Goal: Task Accomplishment & Management: Manage account settings

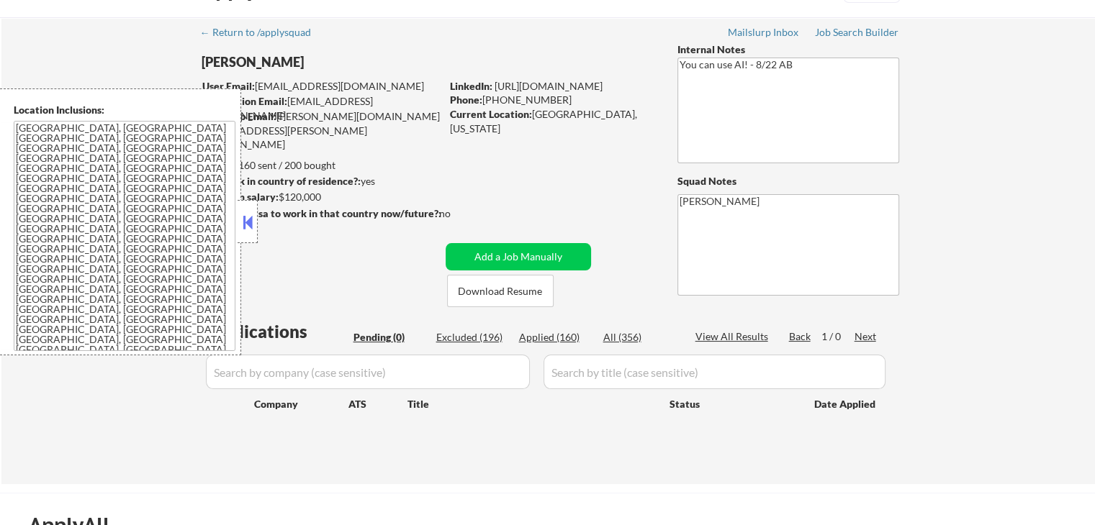
scroll to position [72, 0]
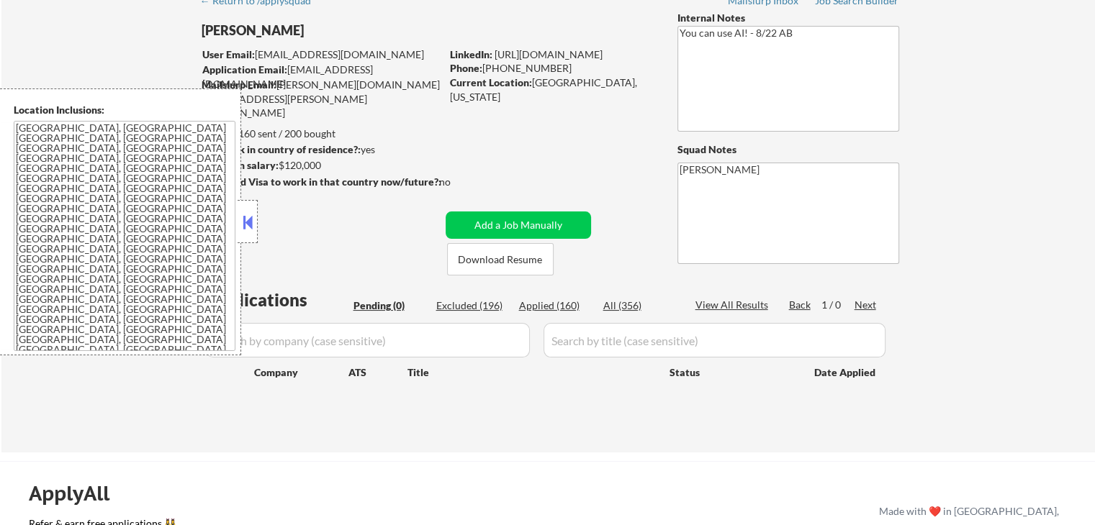
click at [255, 226] on button at bounding box center [248, 223] width 16 height 22
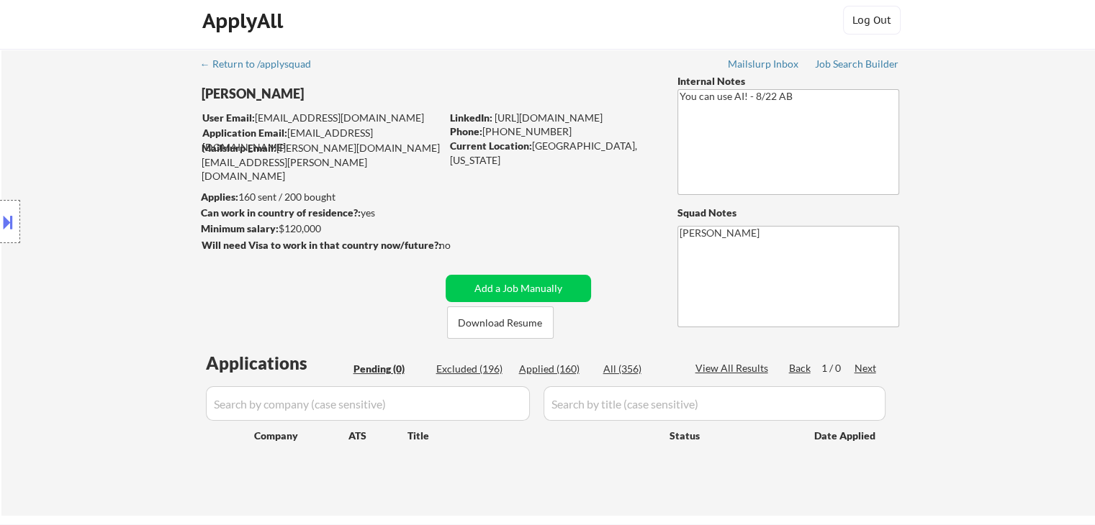
scroll to position [0, 0]
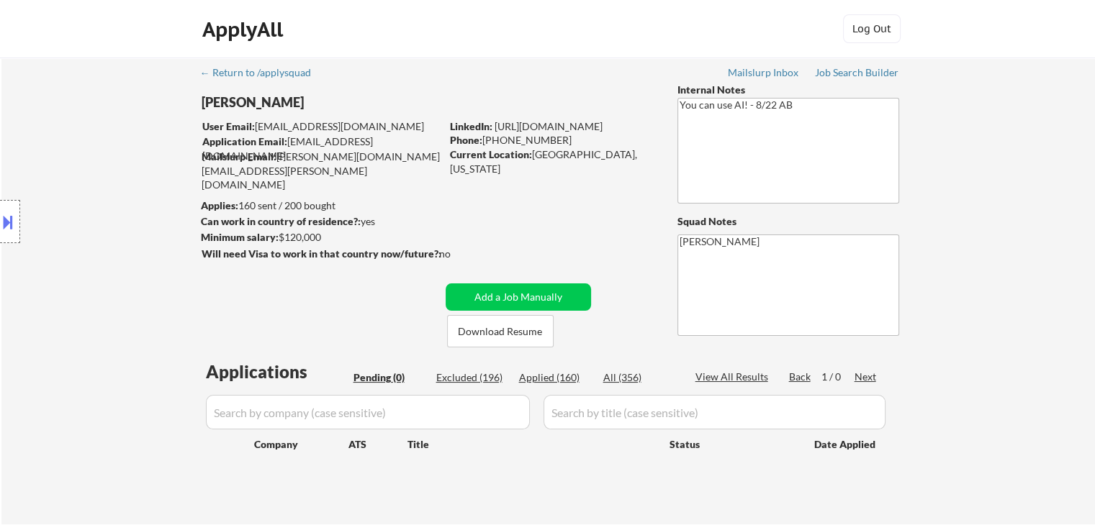
drag, startPoint x: 834, startPoint y: 64, endPoint x: 803, endPoint y: 65, distance: 31.0
click at [803, 65] on div "← Return to /applysquad Mailslurp Inbox Job Search Builder [PERSON_NAME] User E…" at bounding box center [548, 286] width 718 height 456
select select ""pending""
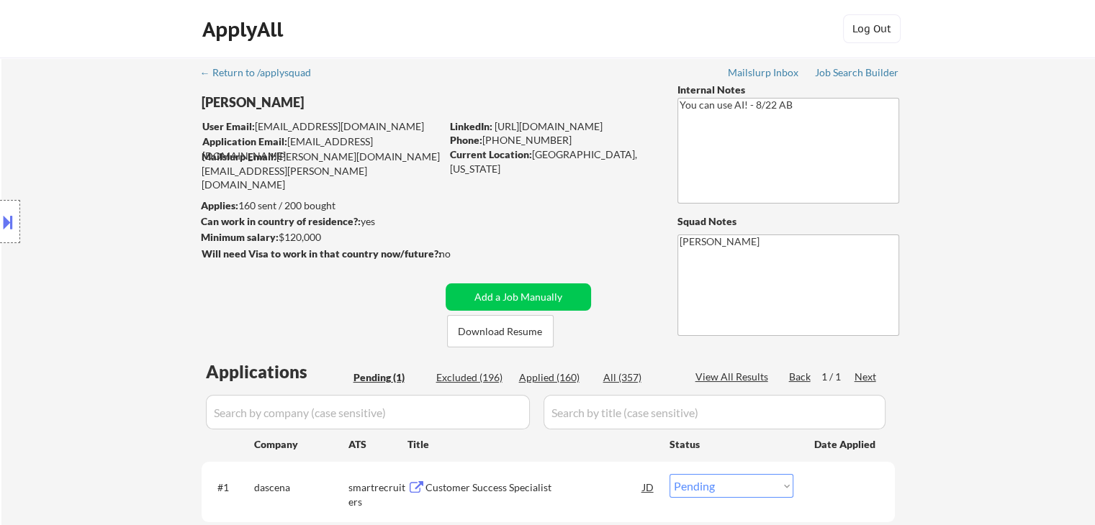
click at [35, 254] on div "Location Inclusions: [GEOGRAPHIC_DATA], [GEOGRAPHIC_DATA] [GEOGRAPHIC_DATA], [G…" at bounding box center [129, 222] width 258 height 267
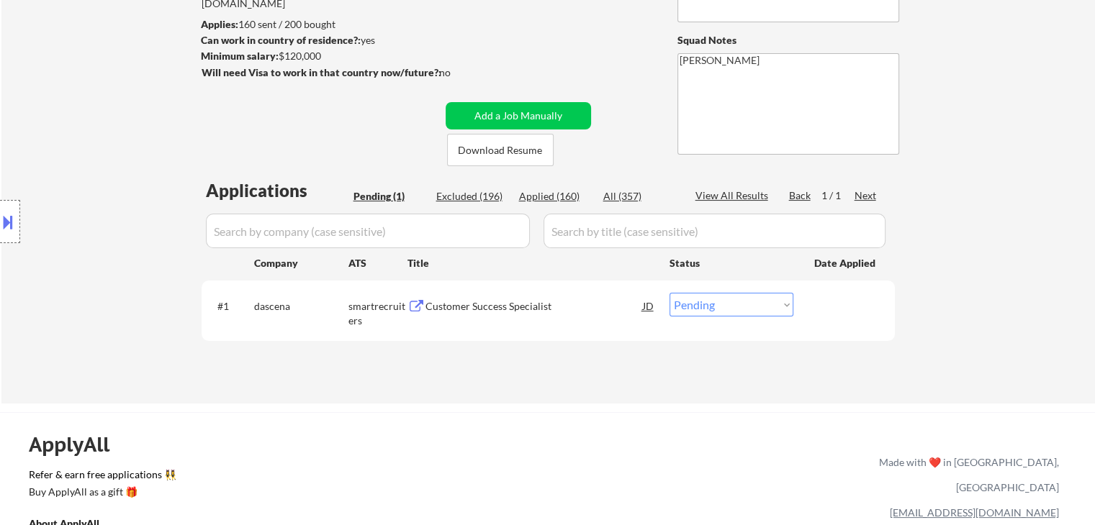
scroll to position [216, 0]
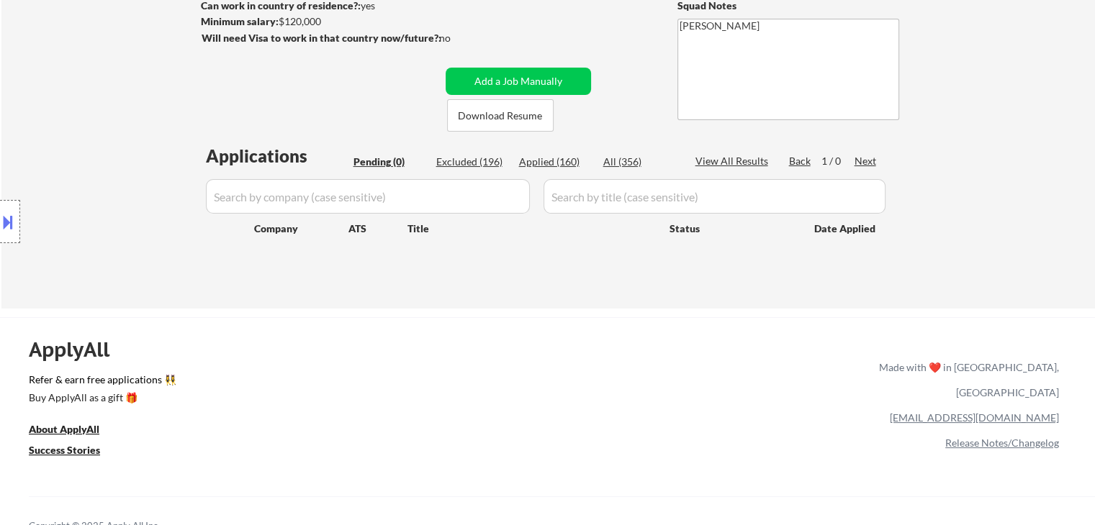
click at [118, 184] on div "Location Inclusions: [GEOGRAPHIC_DATA], [GEOGRAPHIC_DATA] [GEOGRAPHIC_DATA], [G…" at bounding box center [129, 222] width 258 height 267
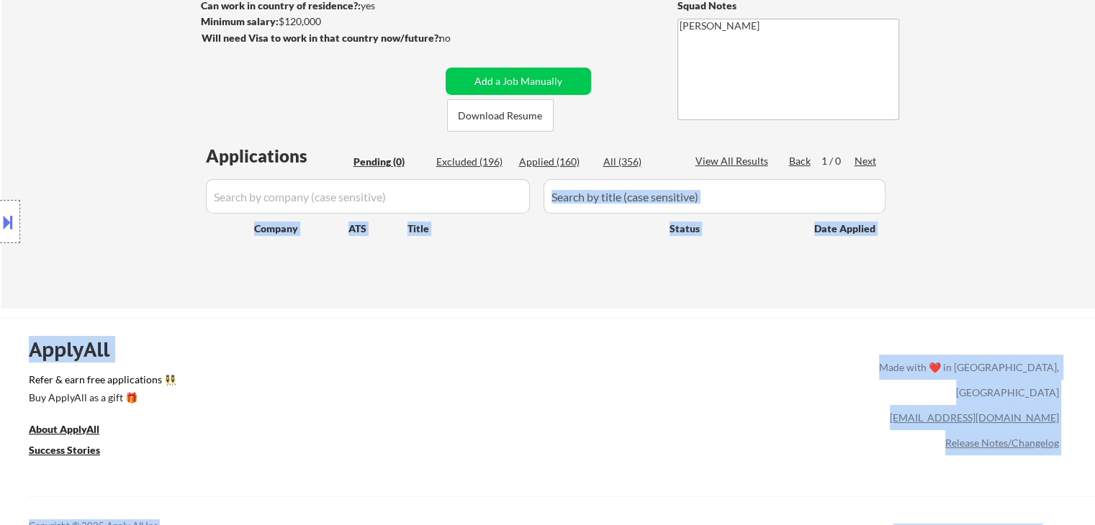
drag, startPoint x: 178, startPoint y: 148, endPoint x: 810, endPoint y: 171, distance: 632.4
click at [809, 171] on body "← Return to /applysquad Mailslurp Inbox Job Search Builder [PERSON_NAME] User E…" at bounding box center [547, 46] width 1095 height 525
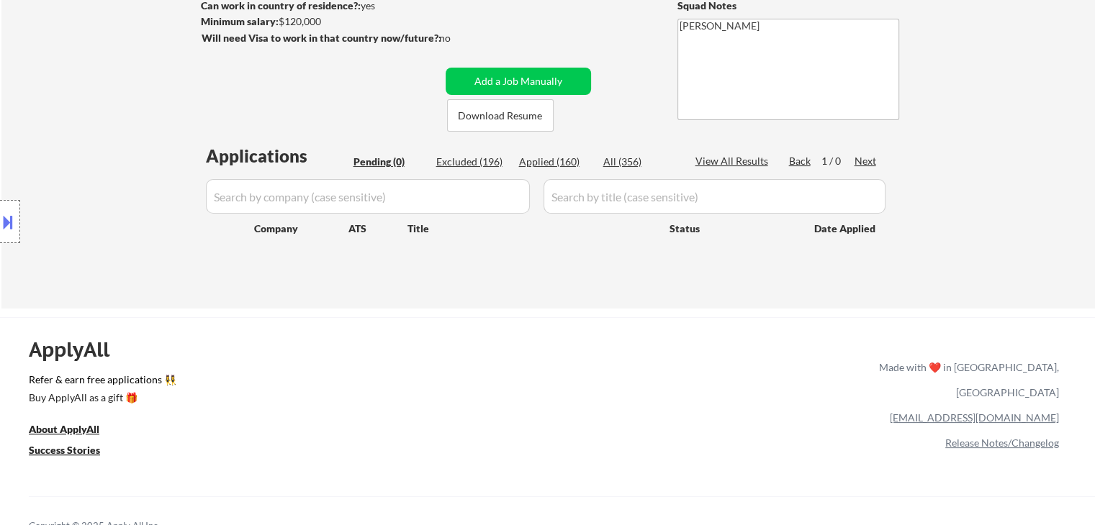
click at [921, 163] on div "← Return to /applysquad Mailslurp Inbox Job Search Builder [PERSON_NAME] User E…" at bounding box center [547, 75] width 1093 height 467
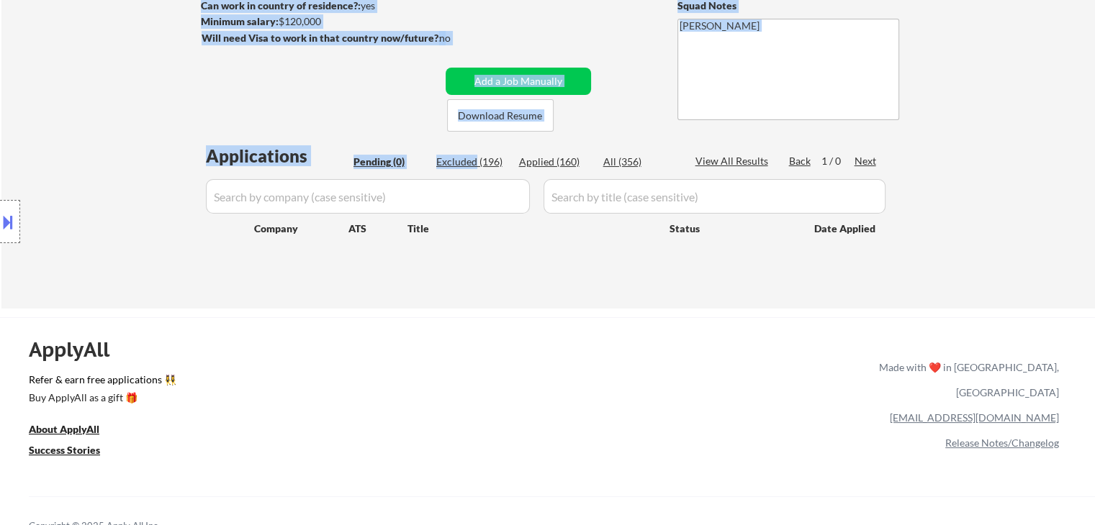
drag, startPoint x: 921, startPoint y: 163, endPoint x: 394, endPoint y: 162, distance: 526.8
click at [394, 162] on div "← Return to /applysquad Mailslurp Inbox Job Search Builder [PERSON_NAME] User E…" at bounding box center [547, 75] width 1093 height 467
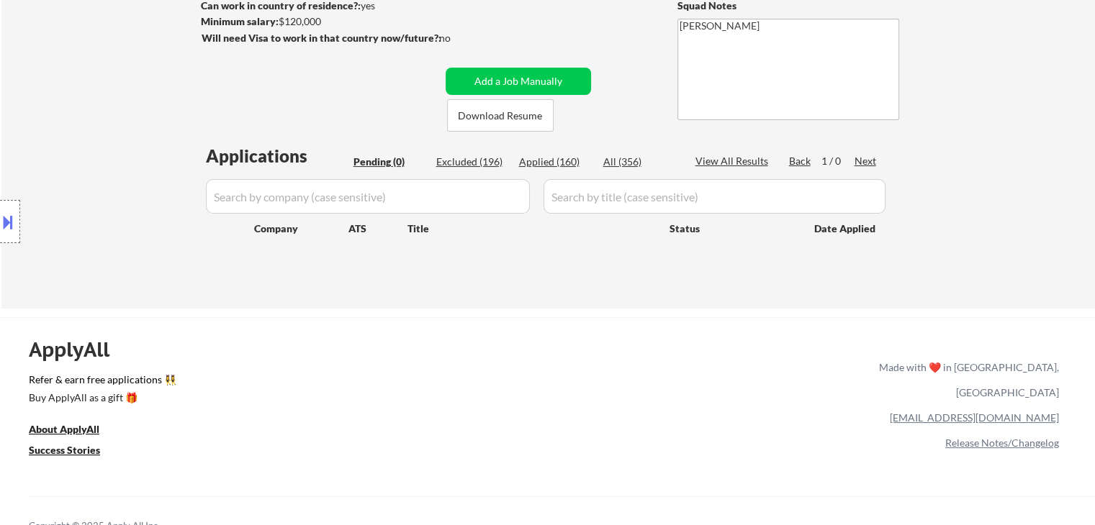
click at [205, 171] on div "Location Inclusions: [GEOGRAPHIC_DATA], [GEOGRAPHIC_DATA] [GEOGRAPHIC_DATA], [G…" at bounding box center [129, 222] width 258 height 267
click at [420, 298] on div "← Return to /applysquad Mailslurp Inbox Job Search Builder [PERSON_NAME] User E…" at bounding box center [547, 75] width 1093 height 467
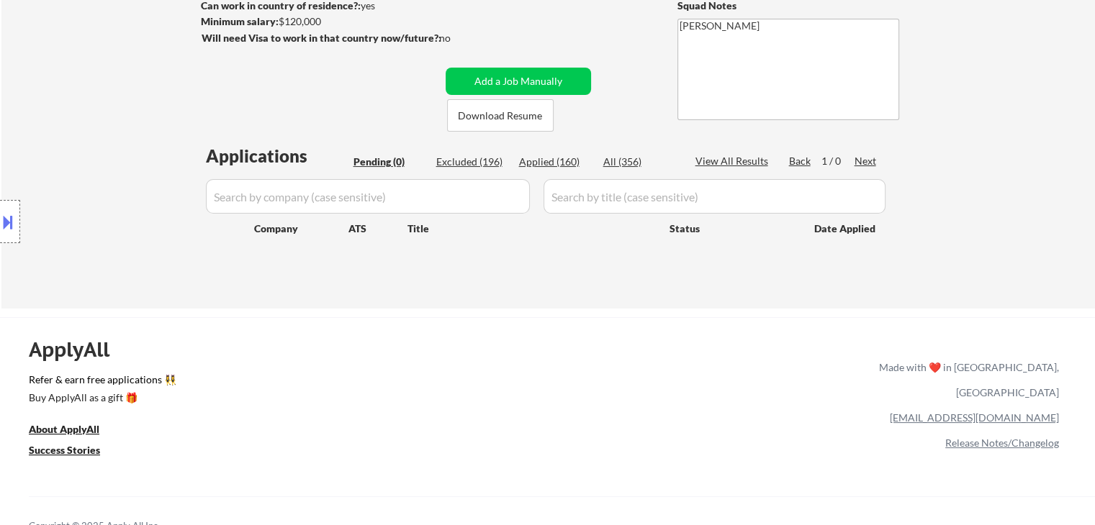
click at [420, 298] on div "← Return to /applysquad Mailslurp Inbox Job Search Builder [PERSON_NAME] User E…" at bounding box center [547, 75] width 1093 height 467
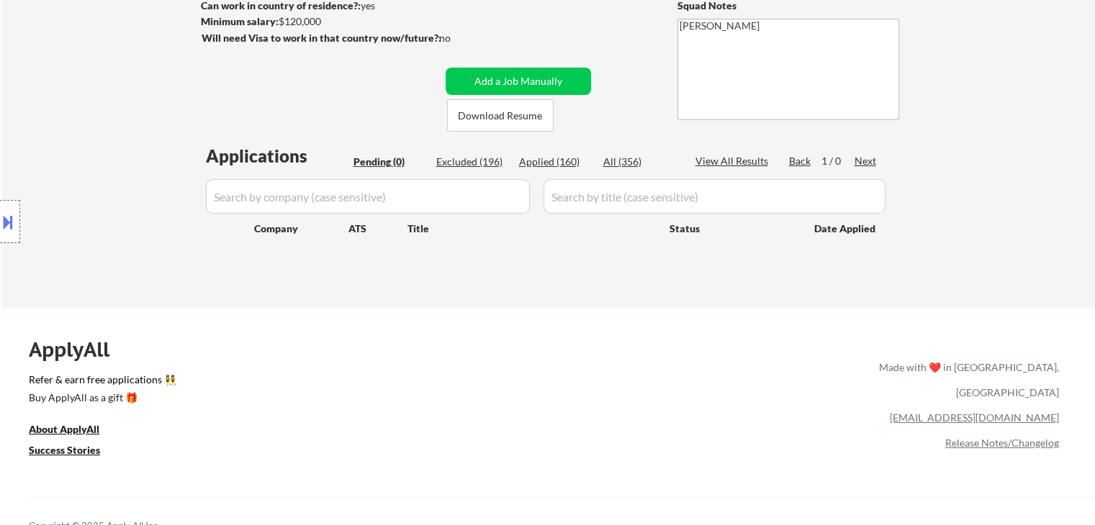
click at [420, 298] on div "← Return to /applysquad Mailslurp Inbox Job Search Builder [PERSON_NAME] User E…" at bounding box center [547, 75] width 1093 height 467
click at [333, 326] on div "ApplyAll Refer & earn free applications 👯‍♀️ Buy ApplyAll as a gift 🎁 About App…" at bounding box center [547, 429] width 1095 height 224
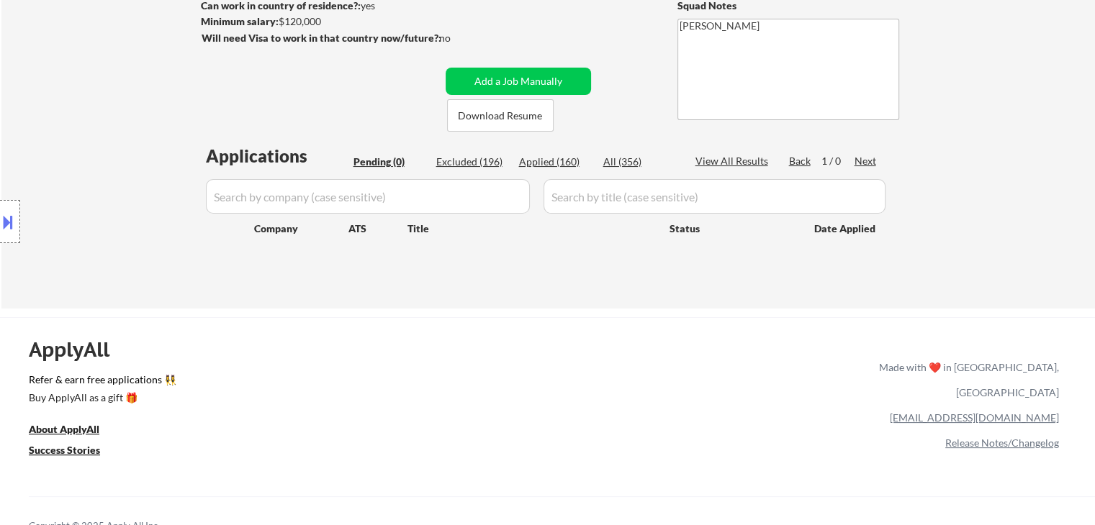
click at [333, 326] on div "ApplyAll Refer & earn free applications 👯‍♀️ Buy ApplyAll as a gift 🎁 About App…" at bounding box center [547, 429] width 1095 height 224
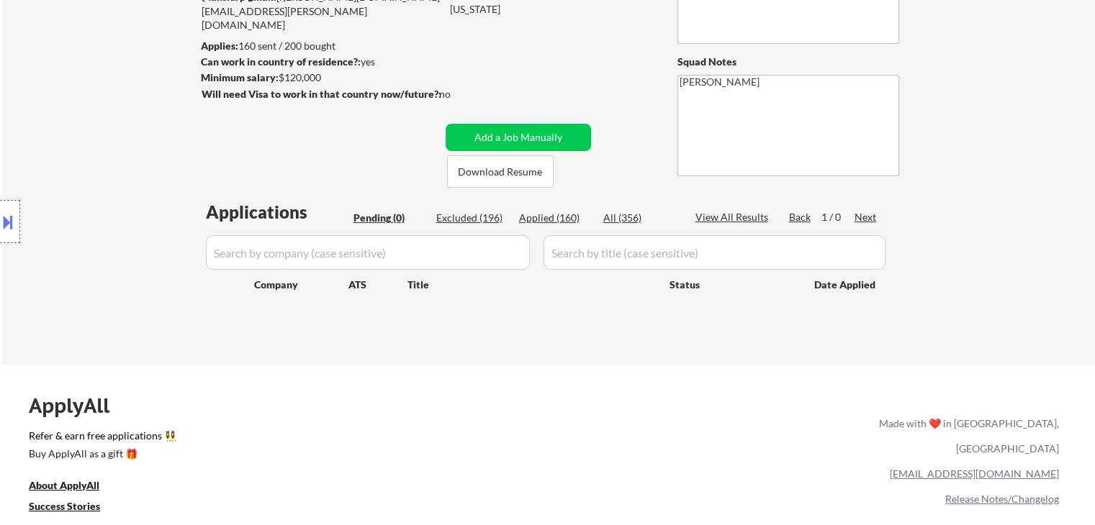
scroll to position [0, 0]
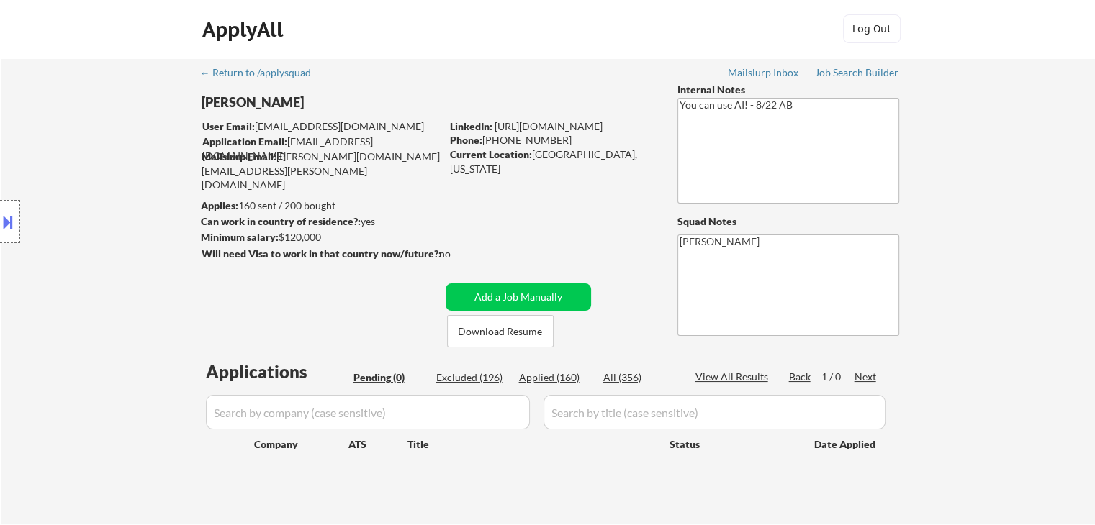
click at [149, 233] on div "Location Inclusions: [GEOGRAPHIC_DATA], [GEOGRAPHIC_DATA] [GEOGRAPHIC_DATA], [G…" at bounding box center [129, 222] width 258 height 267
drag, startPoint x: 163, startPoint y: 231, endPoint x: 365, endPoint y: 245, distance: 202.0
click at [365, 245] on body "← Return to /applysquad Mailslurp Inbox Job Search Builder [PERSON_NAME] User E…" at bounding box center [547, 262] width 1095 height 525
click at [453, 235] on div "← Return to /applysquad Mailslurp Inbox Job Search Builder [PERSON_NAME] User E…" at bounding box center [548, 286] width 718 height 456
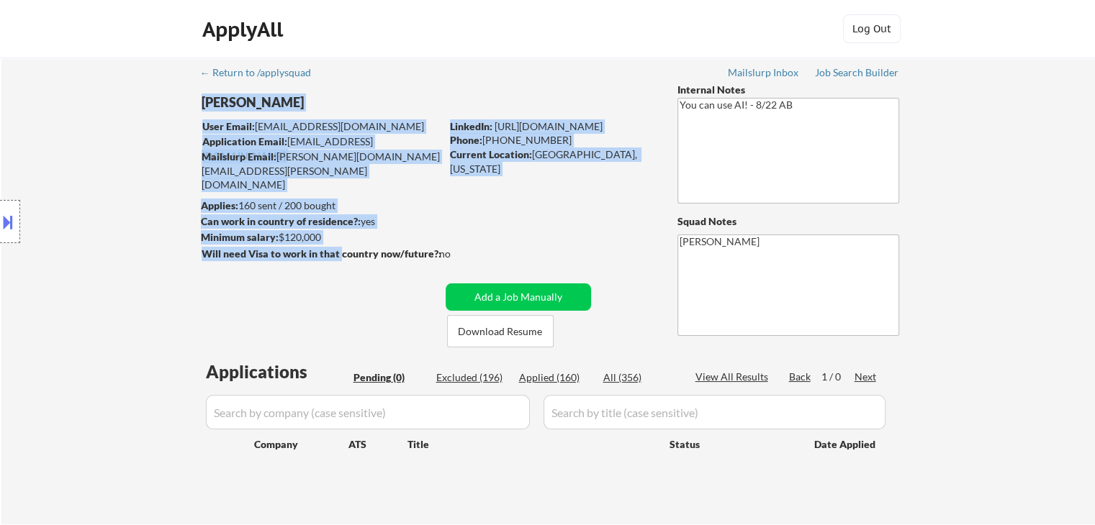
drag, startPoint x: 379, startPoint y: 251, endPoint x: 339, endPoint y: 251, distance: 40.3
click at [339, 251] on div "← Return to /applysquad Mailslurp Inbox Job Search Builder [PERSON_NAME] User E…" at bounding box center [548, 286] width 718 height 456
click at [420, 237] on div "Minimum salary: $120,000" at bounding box center [321, 237] width 240 height 14
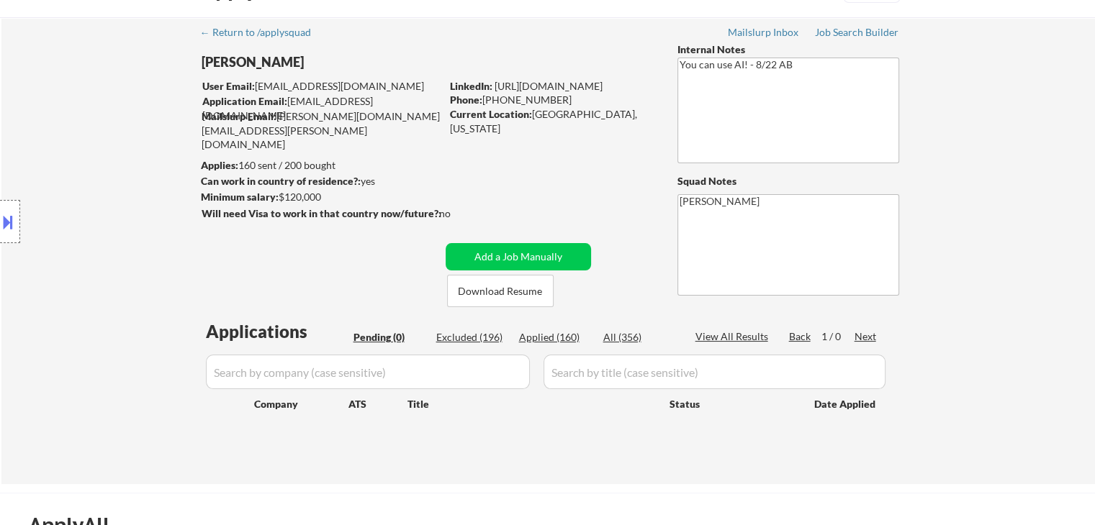
scroll to position [72, 0]
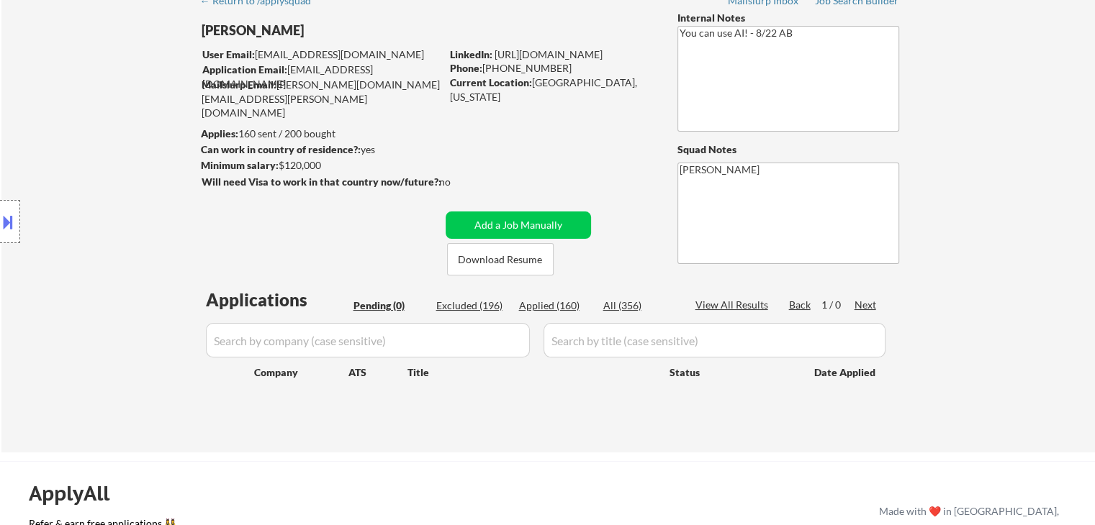
click at [63, 182] on div "Location Inclusions: [GEOGRAPHIC_DATA], [GEOGRAPHIC_DATA] [GEOGRAPHIC_DATA], [G…" at bounding box center [129, 222] width 258 height 267
